Goal: Check status: Check status

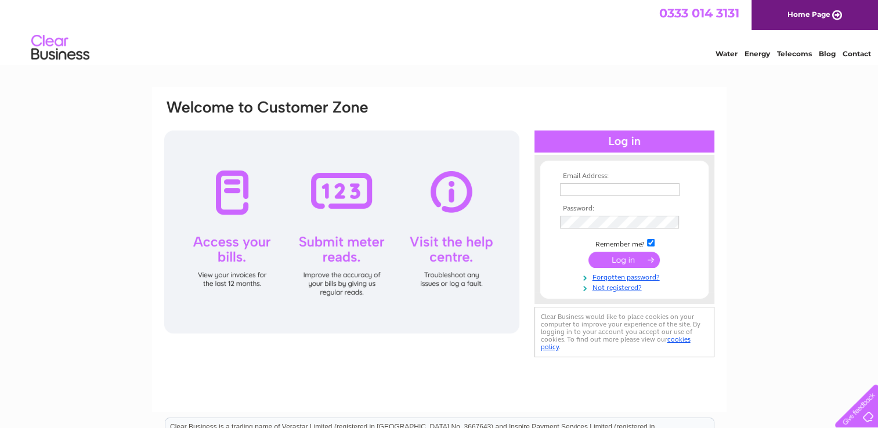
type input "leasus123@blueyonder.co.uk"
click at [626, 254] on input "submit" at bounding box center [623, 260] width 71 height 16
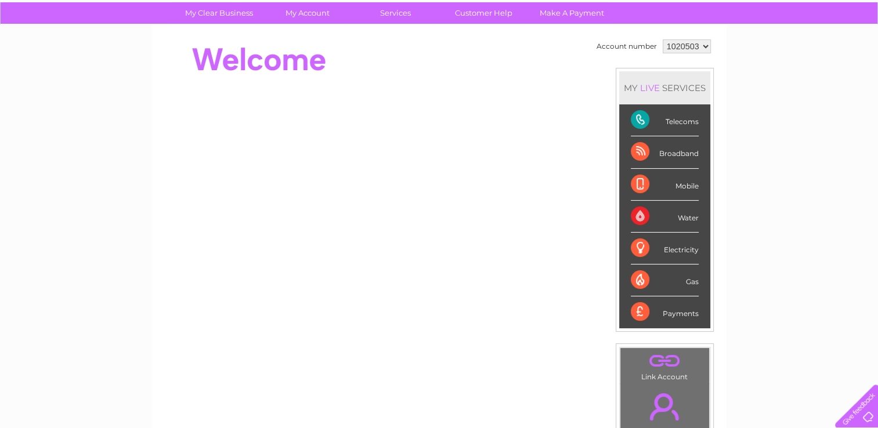
scroll to position [53, 0]
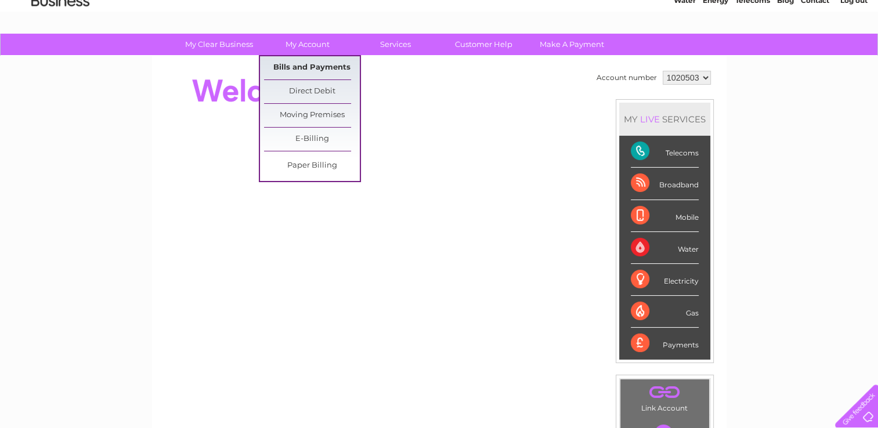
click at [316, 68] on link "Bills and Payments" at bounding box center [312, 67] width 96 height 23
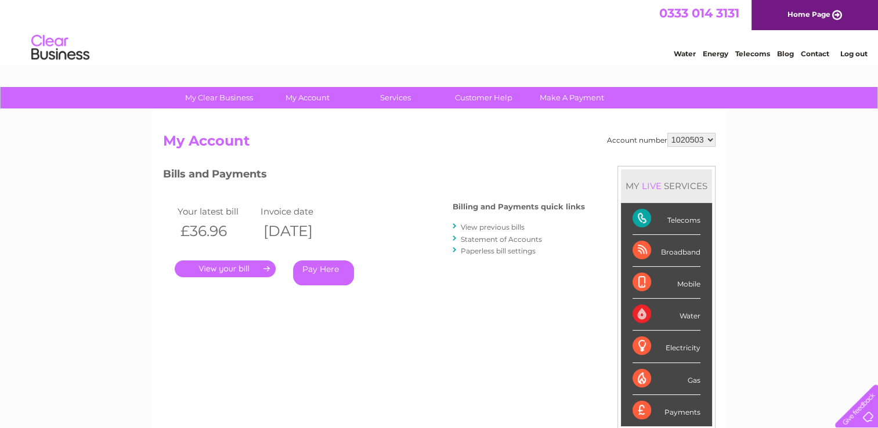
click at [211, 269] on link "." at bounding box center [225, 269] width 101 height 17
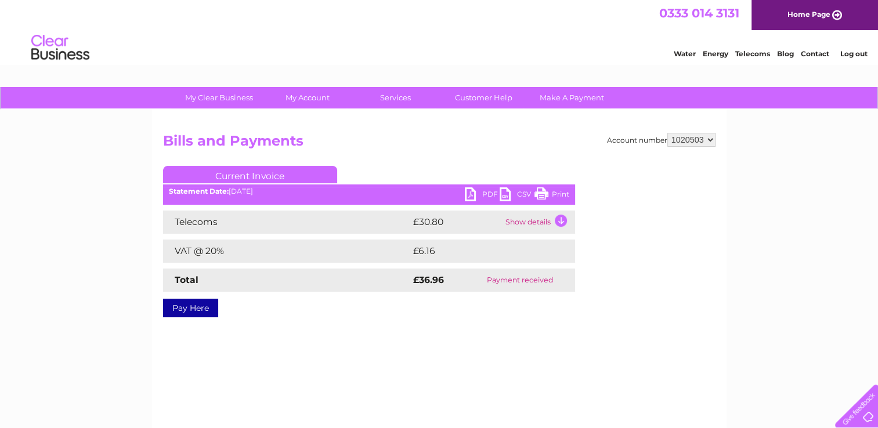
click at [525, 217] on td "Show details" at bounding box center [539, 222] width 73 height 23
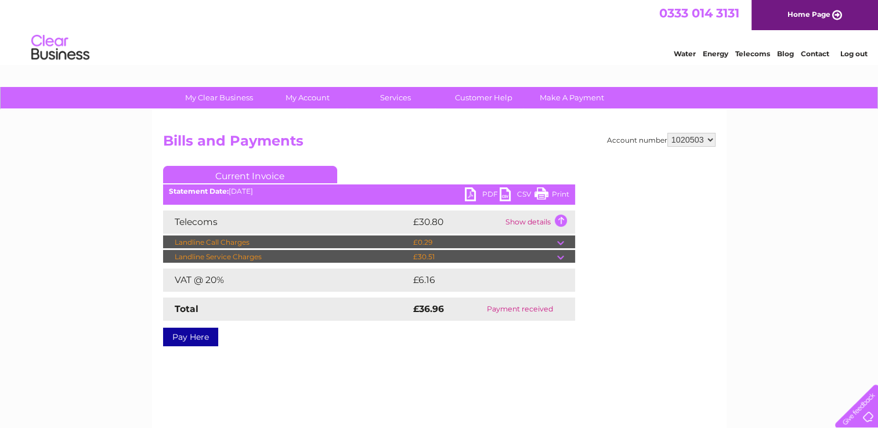
click at [599, 179] on div "Account number 1020503 Bills and Payments Current Invoice PDF CSV Print" at bounding box center [439, 237] width 552 height 209
